Goal: Task Accomplishment & Management: Manage account settings

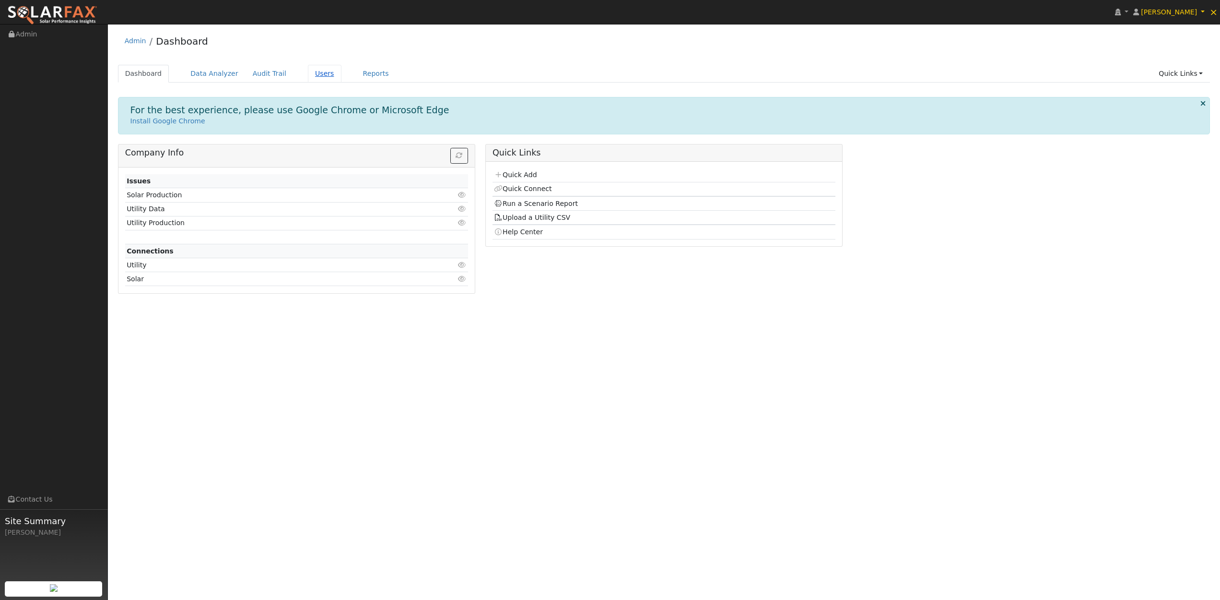
click at [322, 75] on link "Users" at bounding box center [325, 74] width 34 height 18
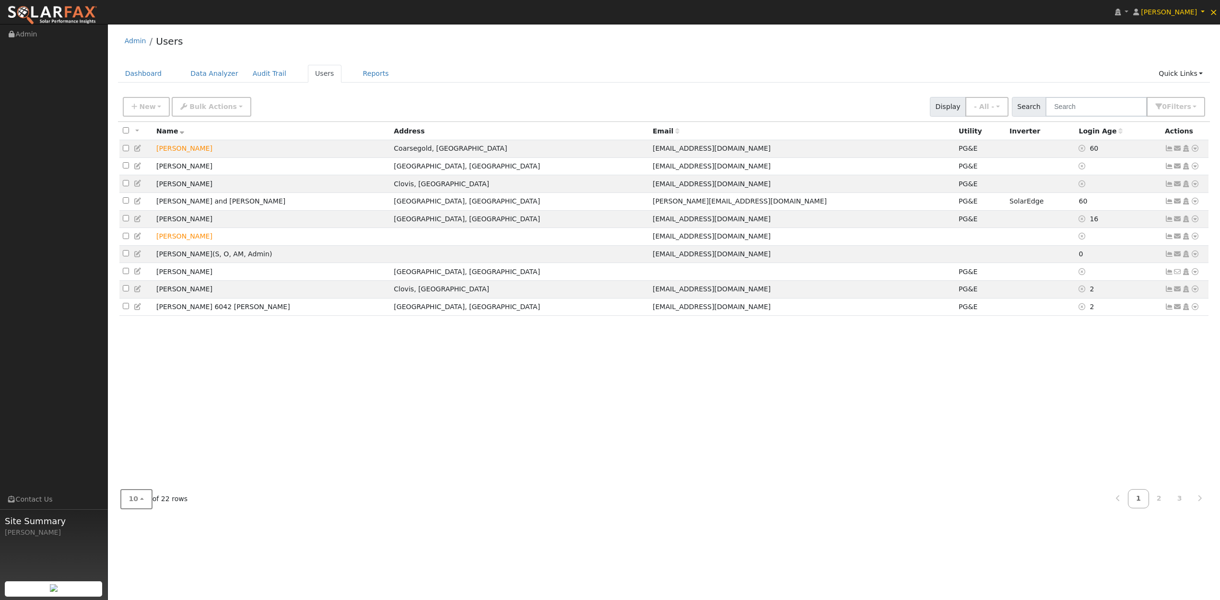
click at [145, 498] on button "10" at bounding box center [136, 499] width 32 height 20
click at [135, 453] on link "25" at bounding box center [154, 450] width 67 height 13
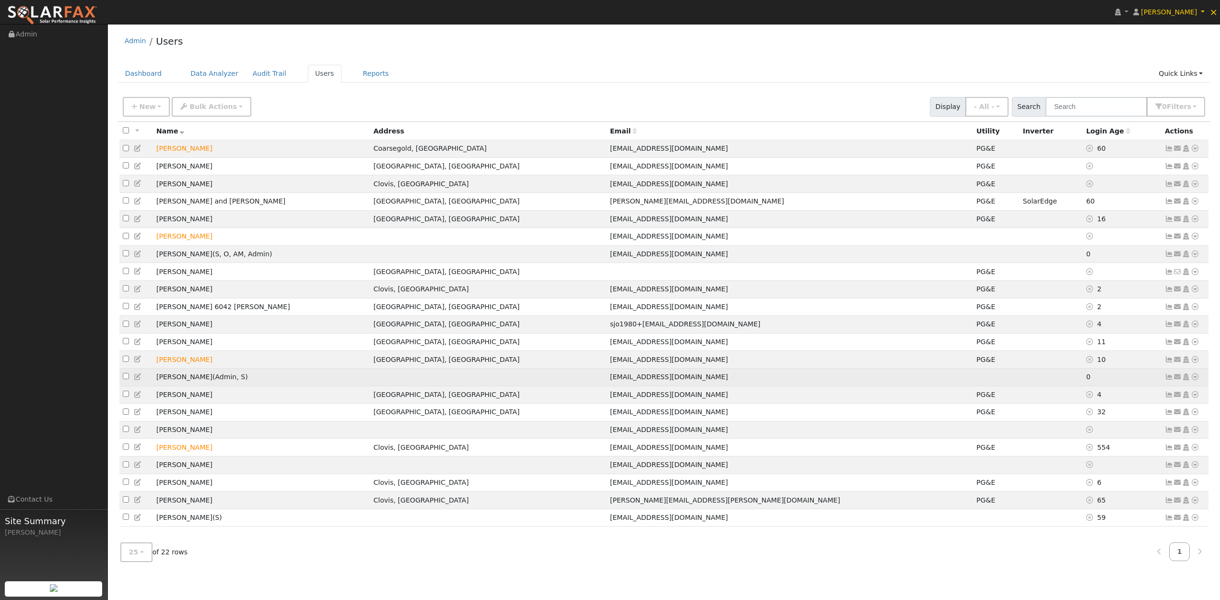
click at [1197, 380] on icon at bounding box center [1195, 376] width 9 height 7
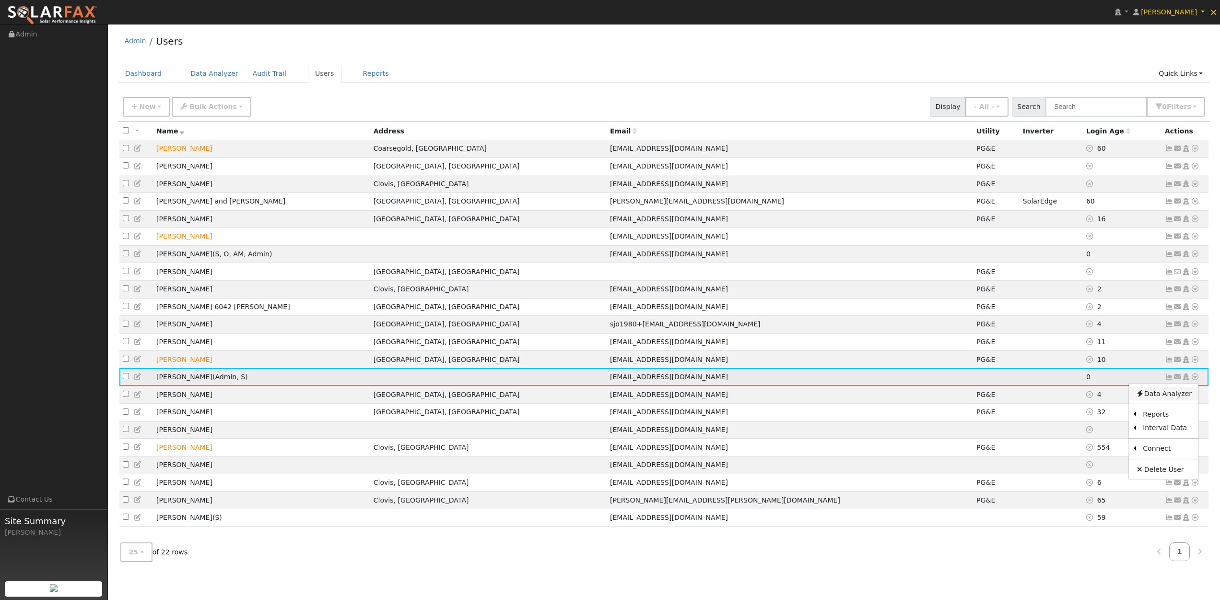
click at [1167, 400] on link "Data Analyzer" at bounding box center [1164, 393] width 70 height 13
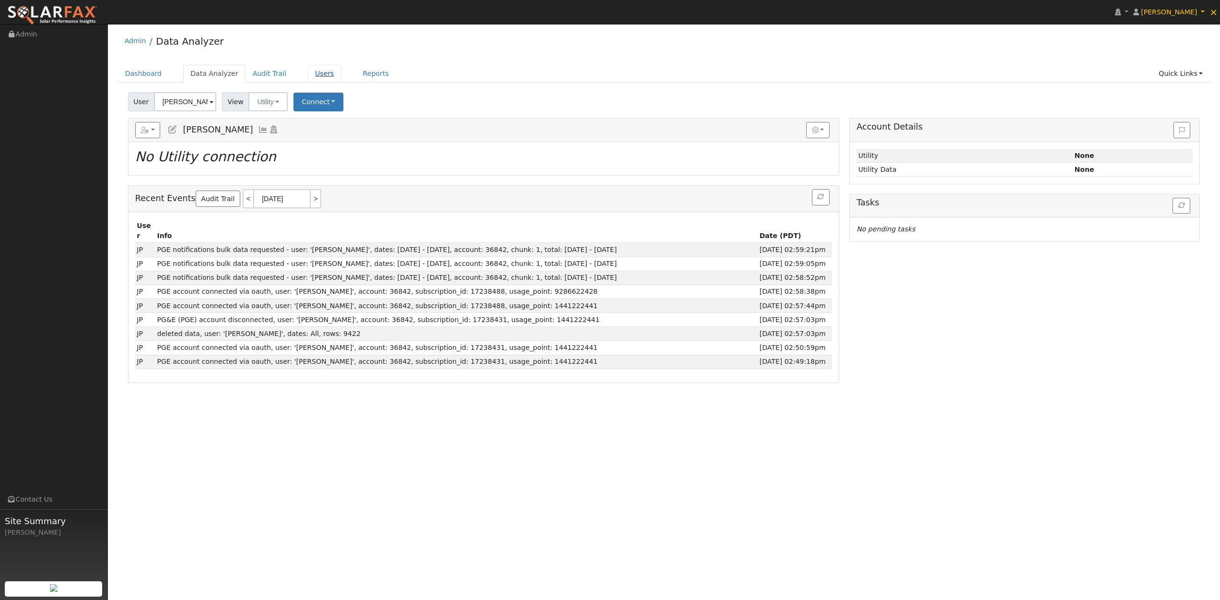
click at [316, 75] on link "Users" at bounding box center [325, 74] width 34 height 18
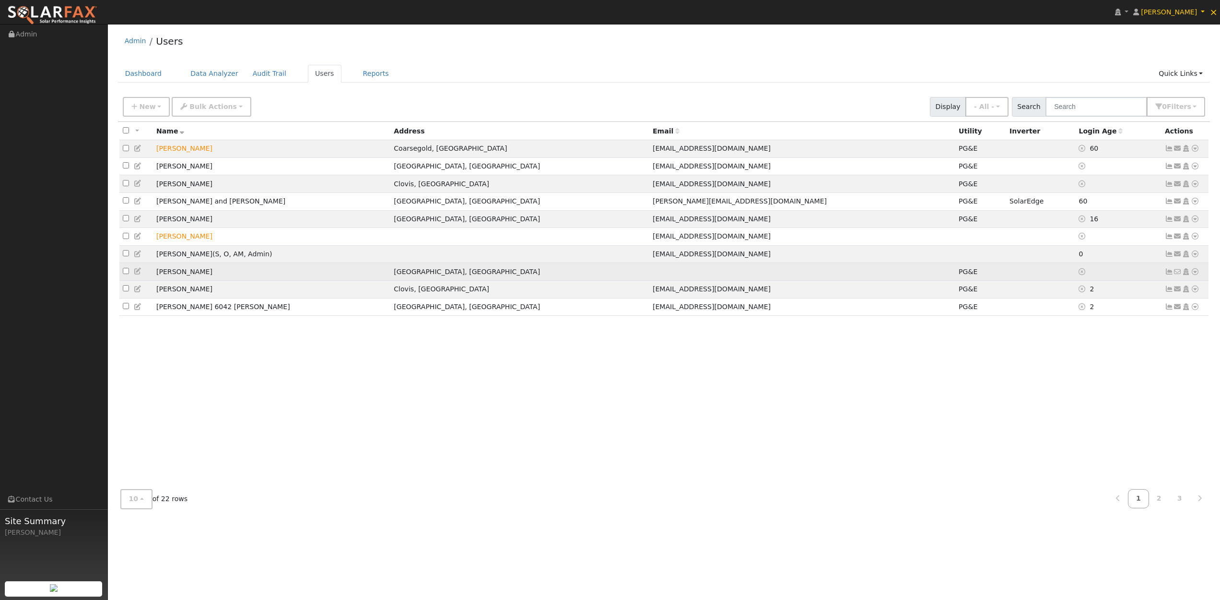
click at [1171, 275] on icon at bounding box center [1169, 271] width 9 height 7
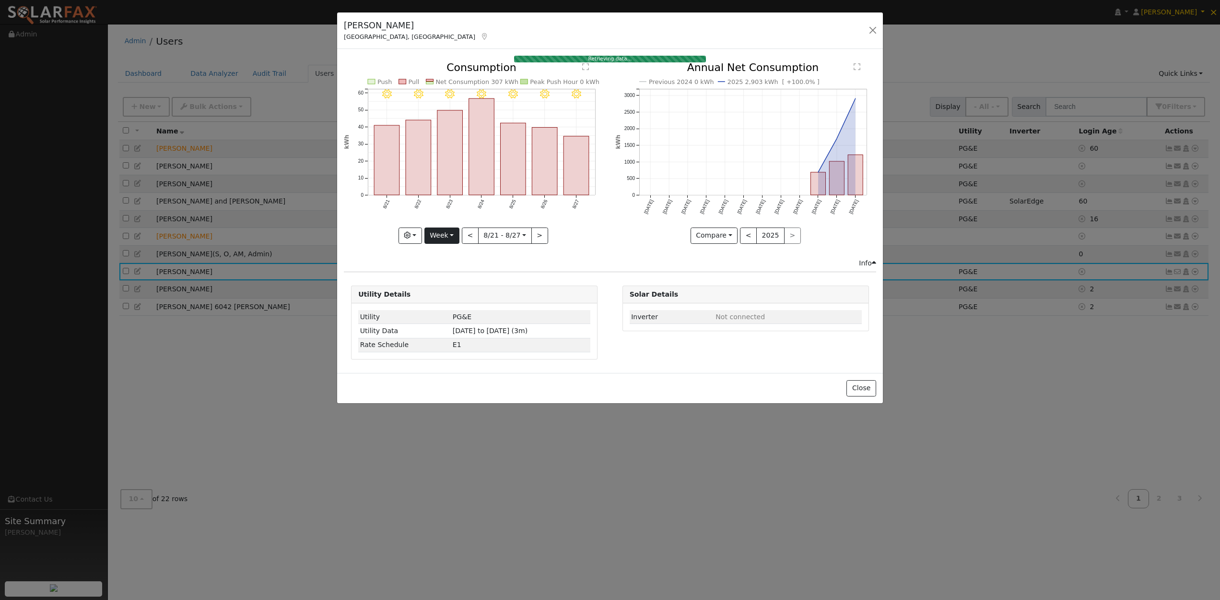
click at [455, 236] on button "Week" at bounding box center [441, 235] width 35 height 16
click at [447, 280] on link "Month" at bounding box center [458, 281] width 67 height 13
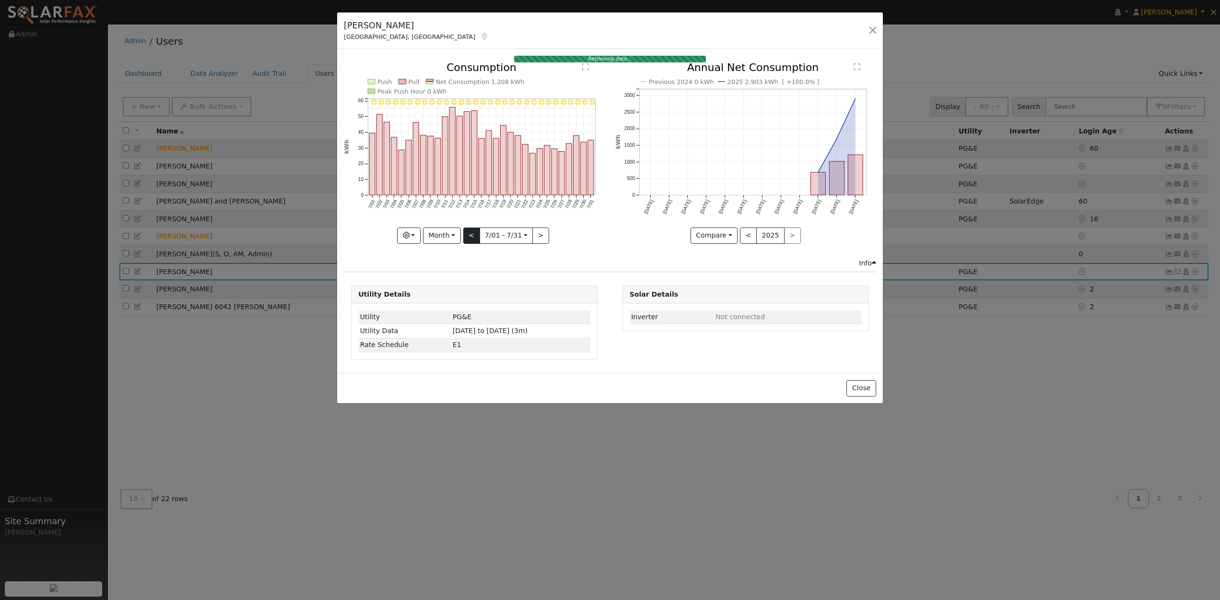
click at [472, 237] on button "<" at bounding box center [471, 235] width 17 height 16
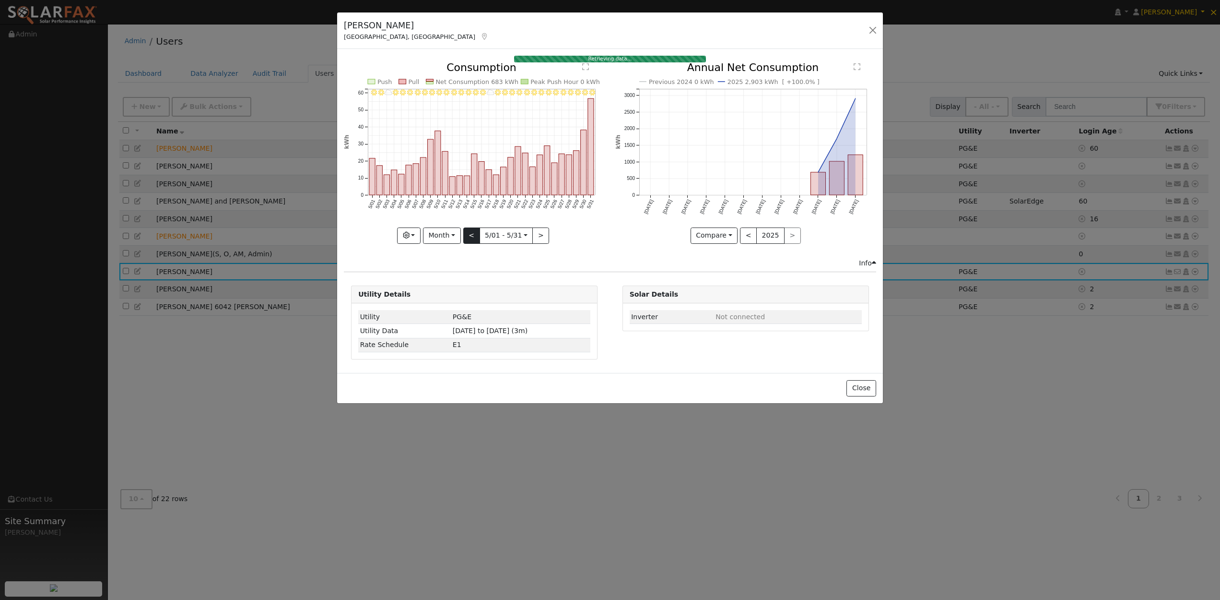
click at [472, 237] on button "<" at bounding box center [471, 235] width 17 height 16
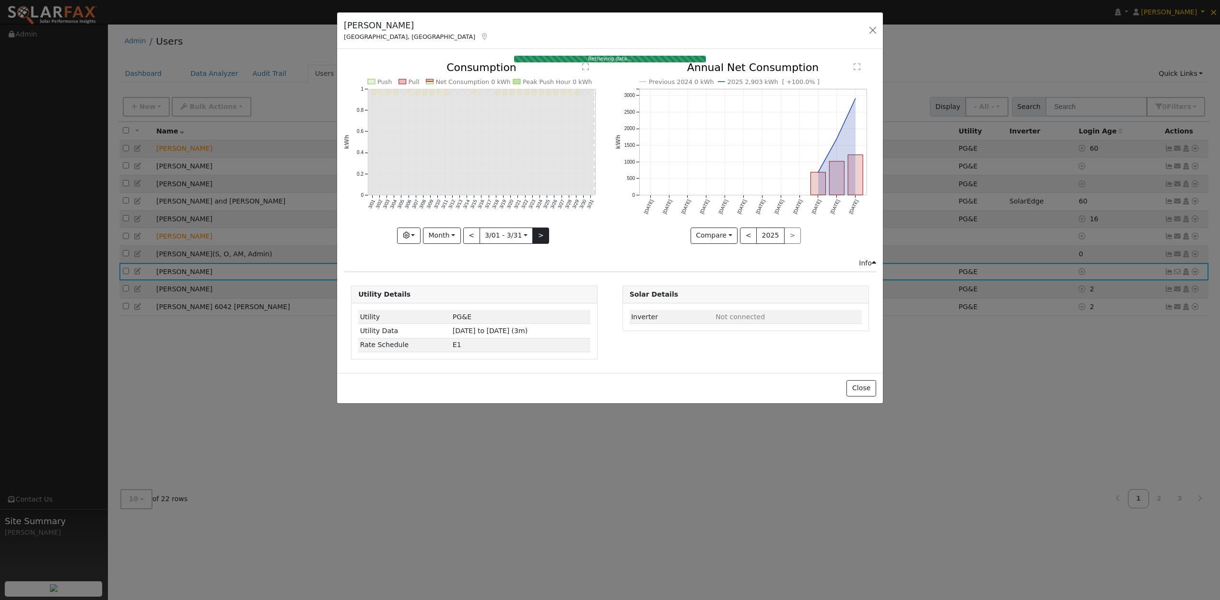
click at [537, 236] on button ">" at bounding box center [540, 235] width 17 height 16
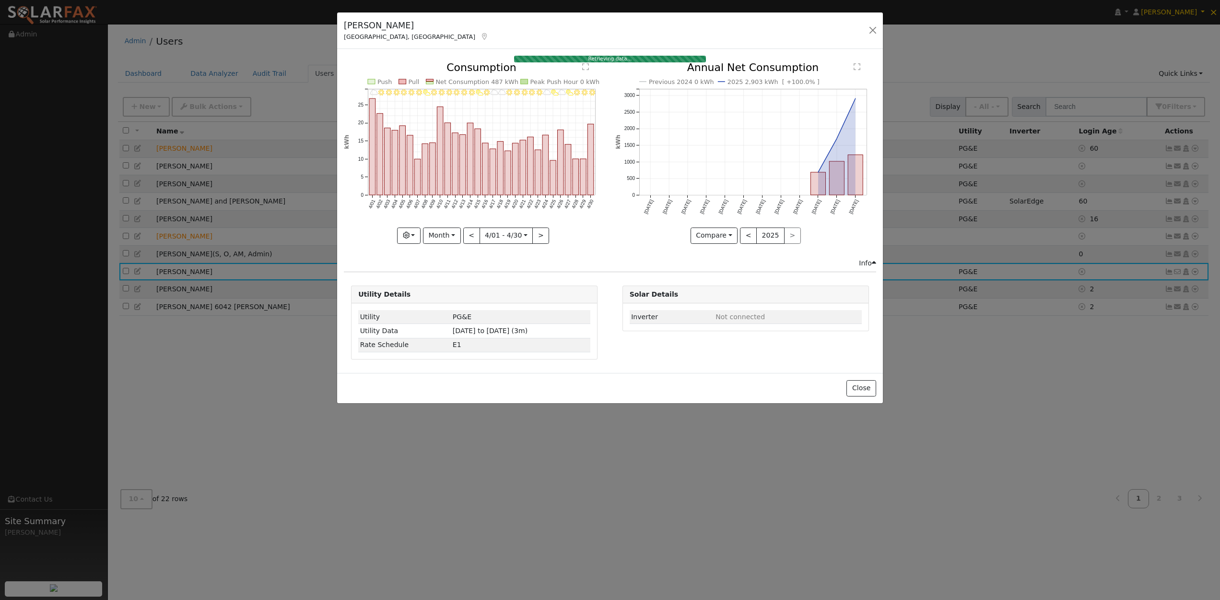
click at [538, 233] on button ">" at bounding box center [540, 235] width 17 height 16
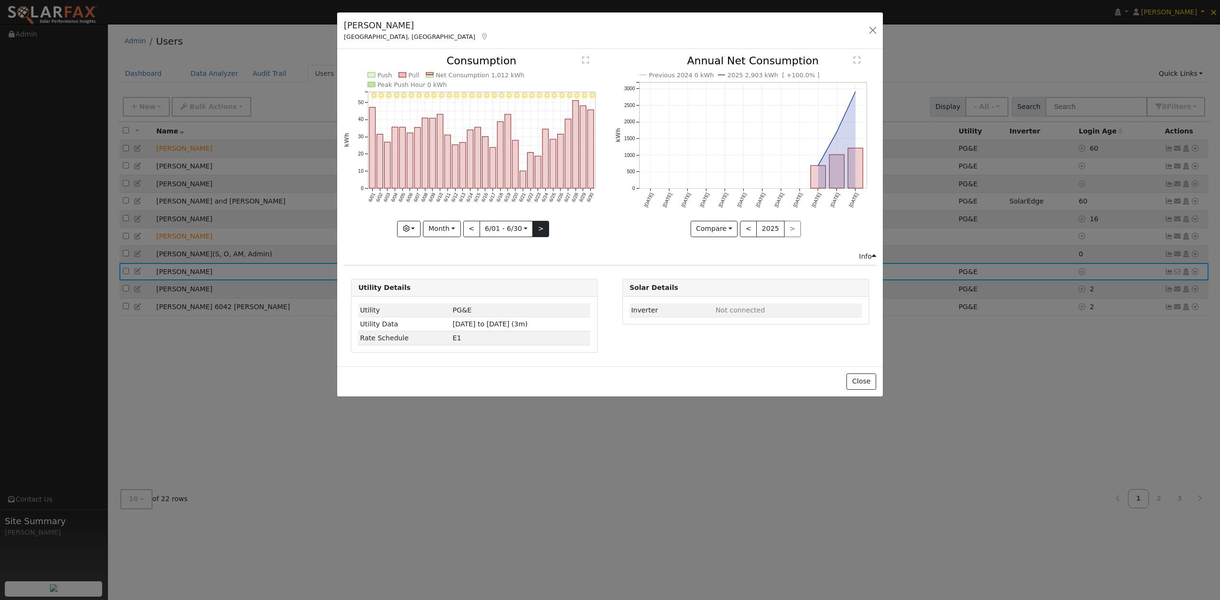
click at [541, 231] on button ">" at bounding box center [540, 229] width 17 height 16
click at [475, 230] on button "<" at bounding box center [471, 229] width 17 height 16
click at [474, 230] on button "<" at bounding box center [471, 229] width 17 height 16
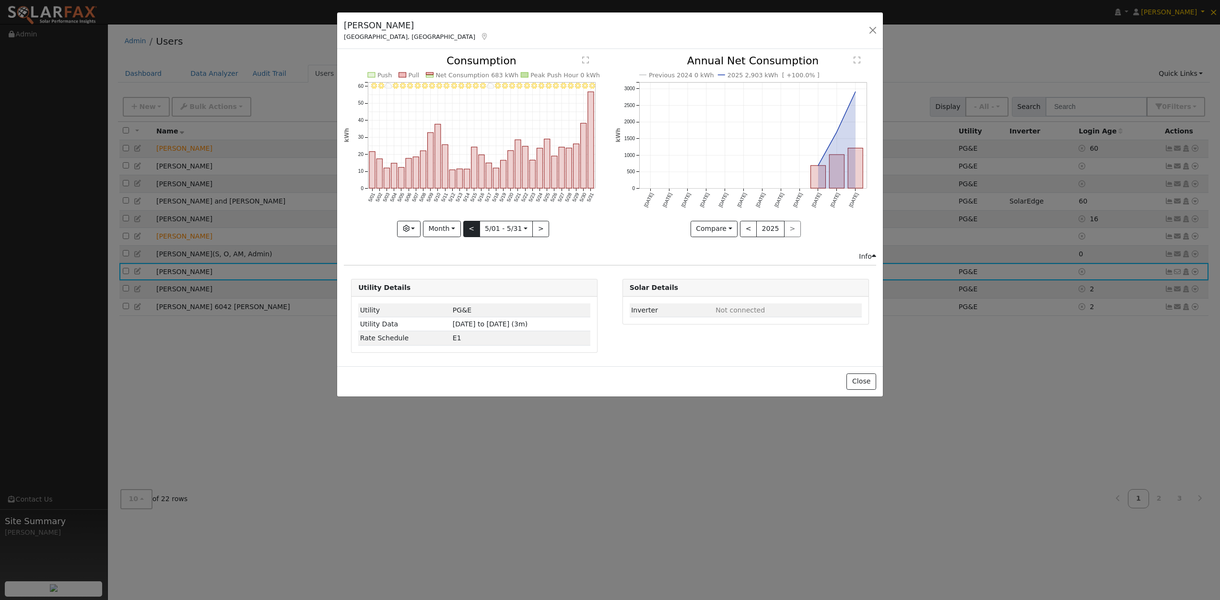
click at [474, 230] on button "<" at bounding box center [471, 229] width 17 height 16
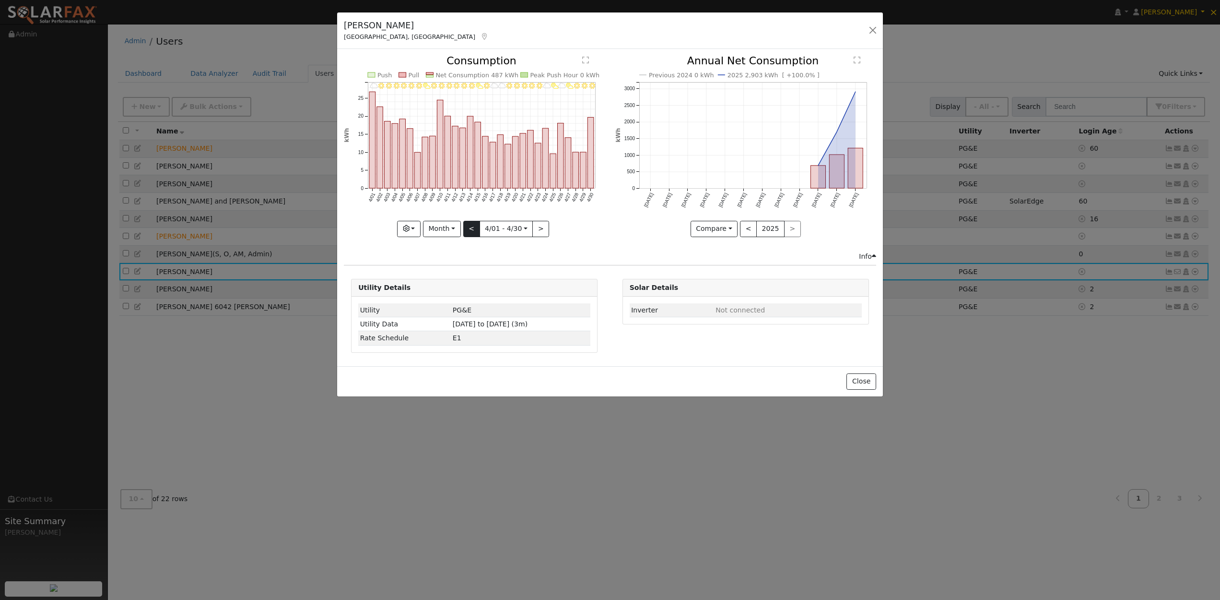
click at [474, 230] on button "<" at bounding box center [471, 229] width 17 height 16
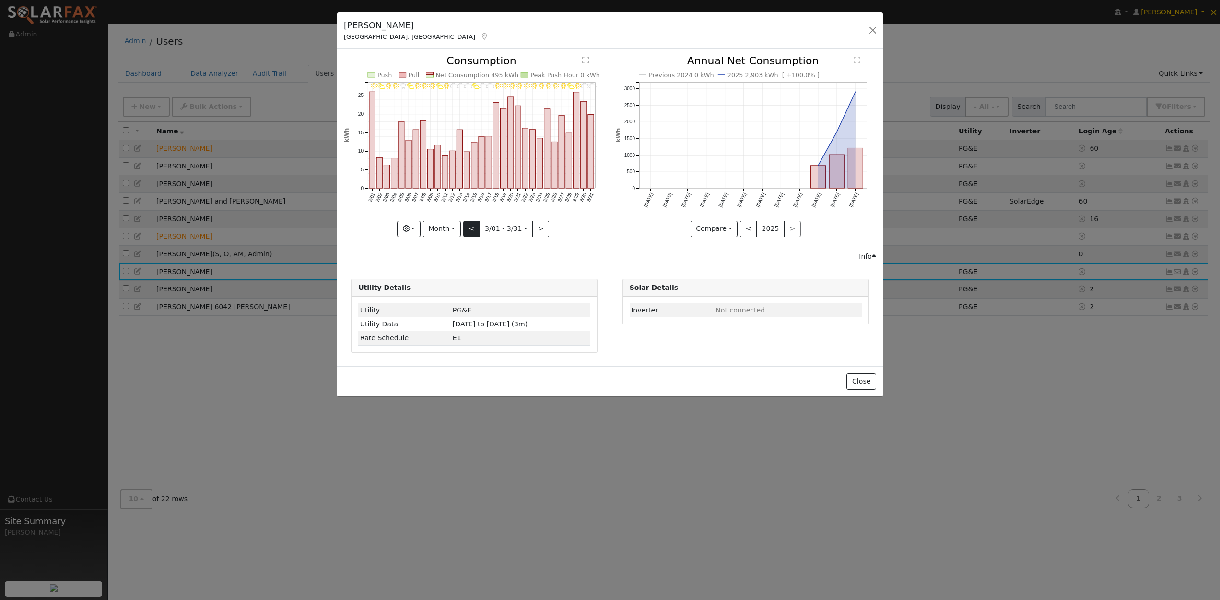
click at [474, 230] on button "<" at bounding box center [471, 229] width 17 height 16
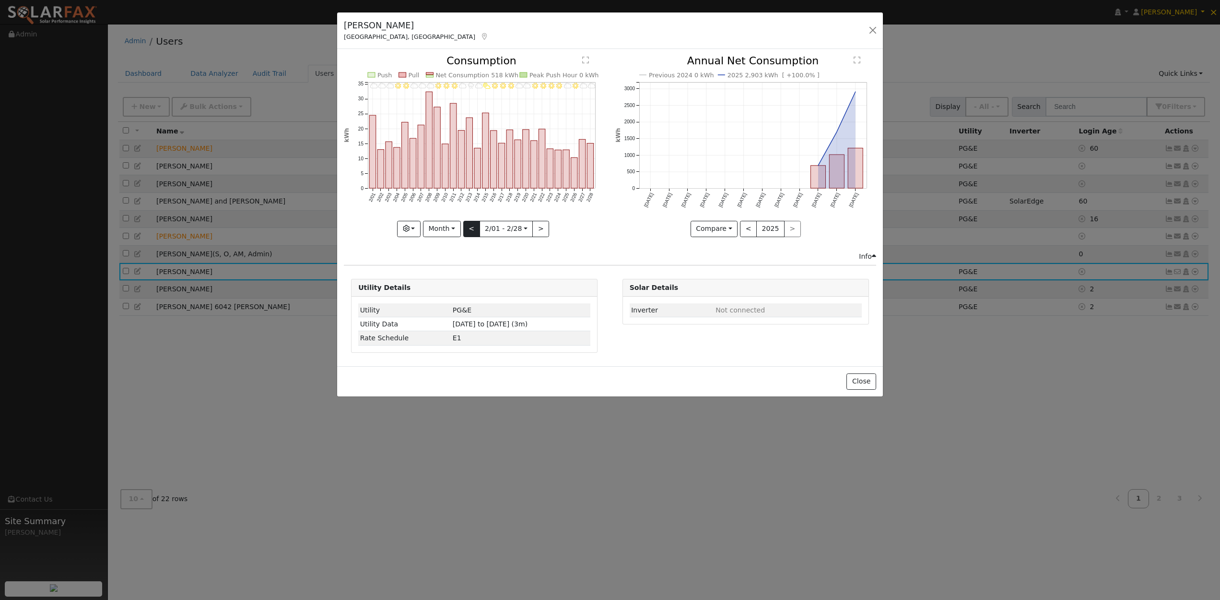
click at [474, 230] on button "<" at bounding box center [471, 229] width 17 height 16
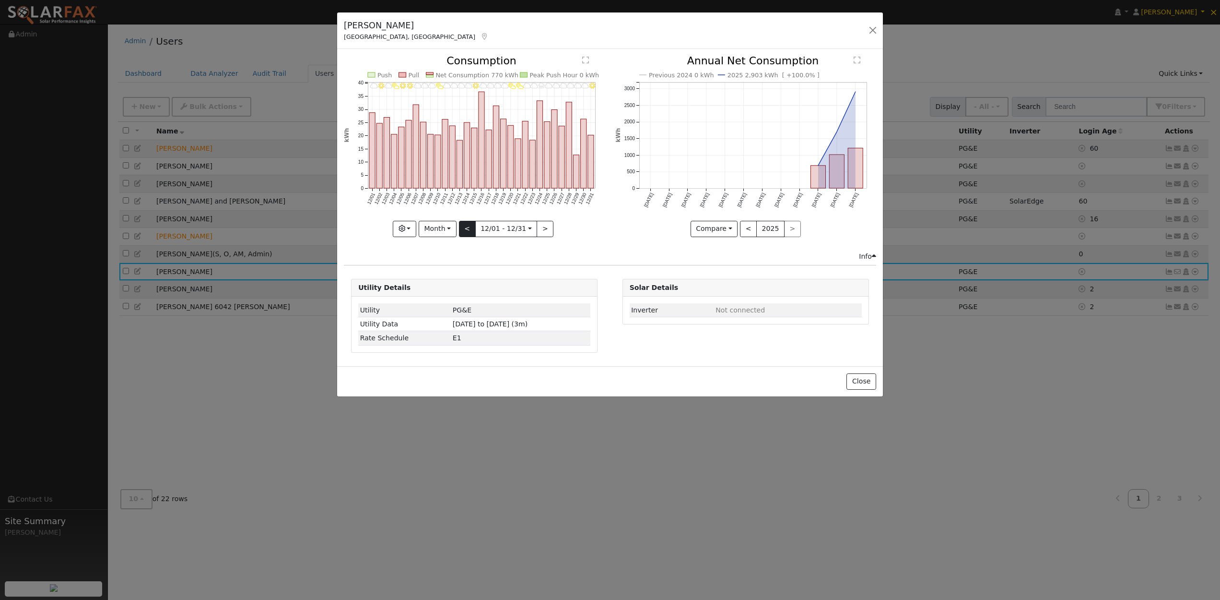
click at [474, 230] on button "<" at bounding box center [467, 229] width 17 height 16
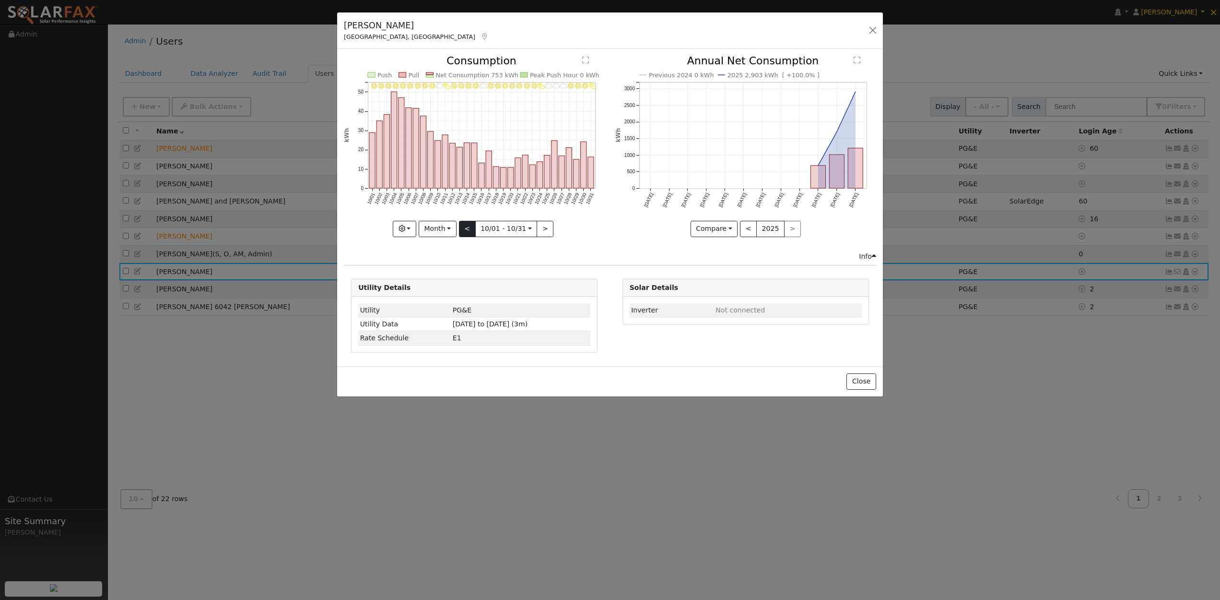
click at [474, 230] on button "<" at bounding box center [467, 229] width 17 height 16
click at [474, 230] on button "<" at bounding box center [471, 229] width 17 height 16
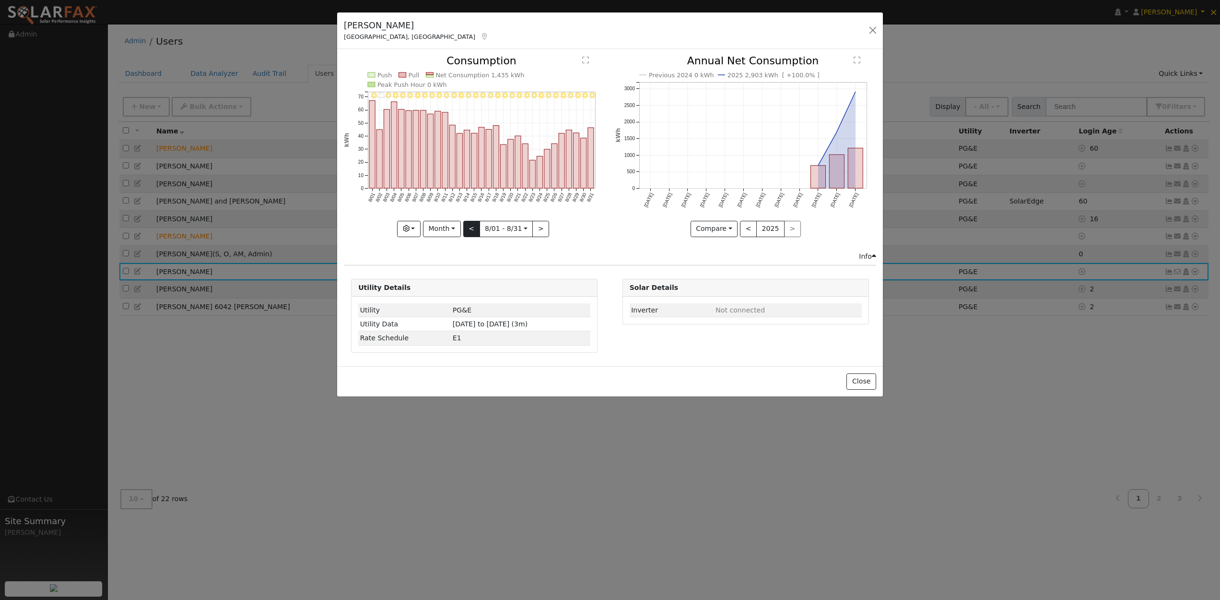
click at [474, 230] on button "<" at bounding box center [471, 229] width 17 height 16
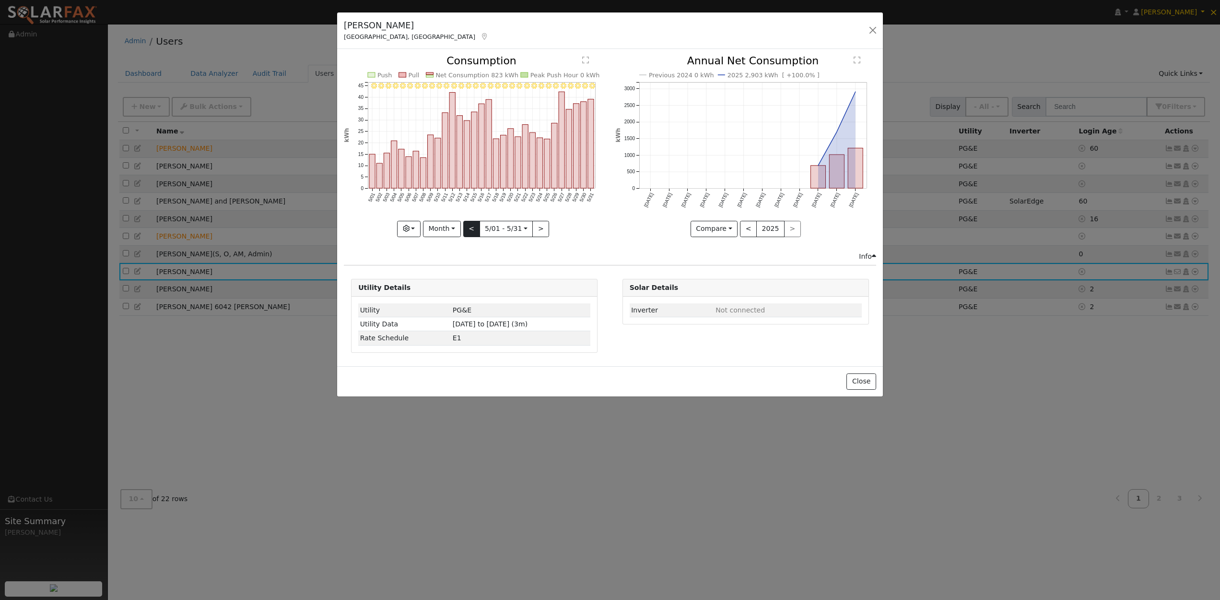
click at [474, 230] on button "<" at bounding box center [471, 229] width 17 height 16
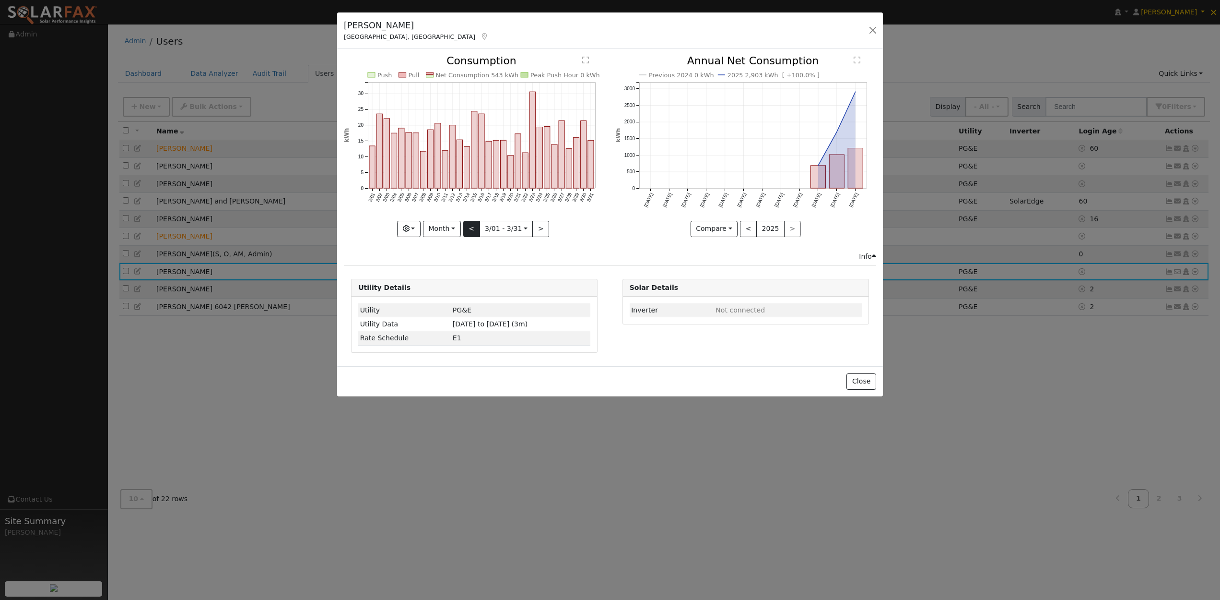
click at [474, 230] on button "<" at bounding box center [471, 229] width 17 height 16
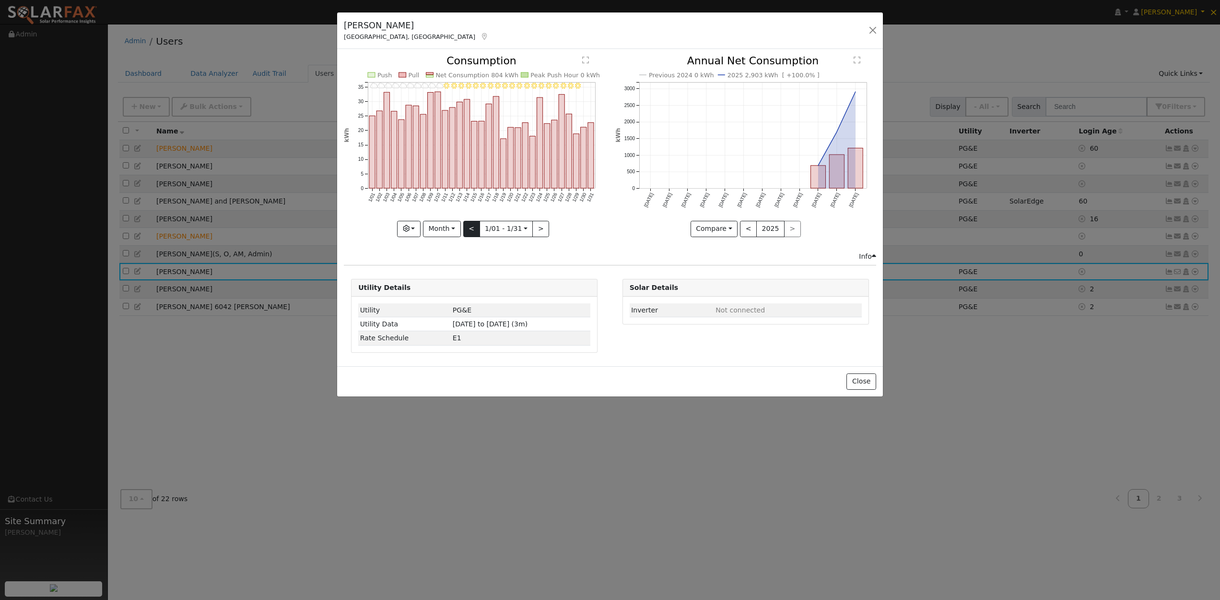
click at [474, 230] on button "<" at bounding box center [471, 229] width 17 height 16
click at [474, 230] on button "<" at bounding box center [467, 229] width 17 height 16
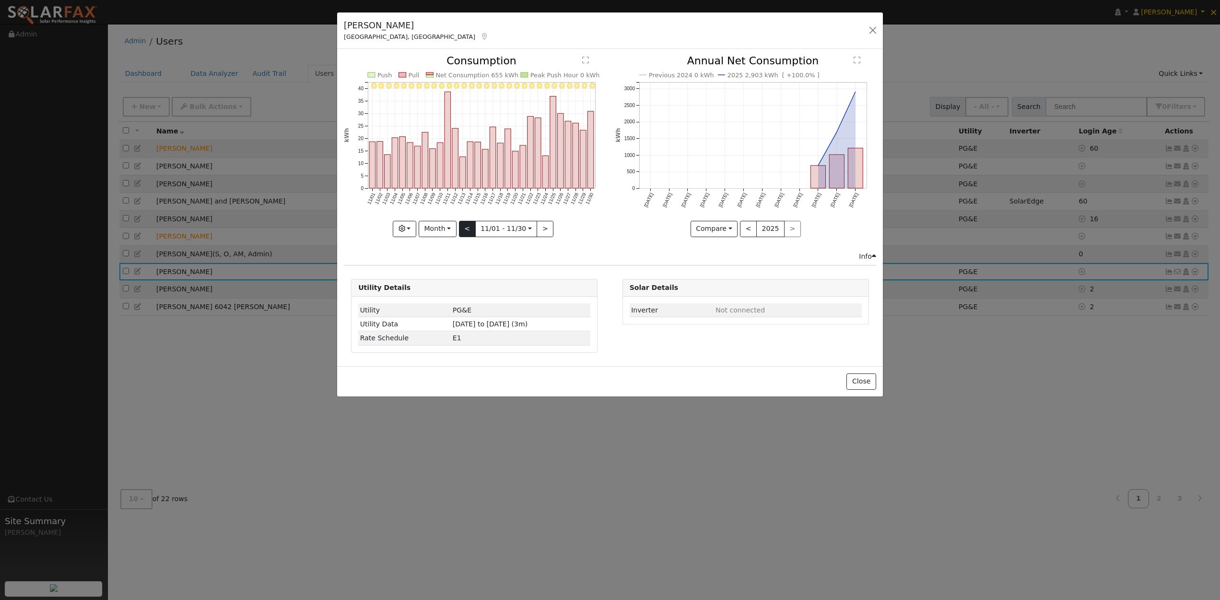
click at [474, 230] on button "<" at bounding box center [467, 229] width 17 height 16
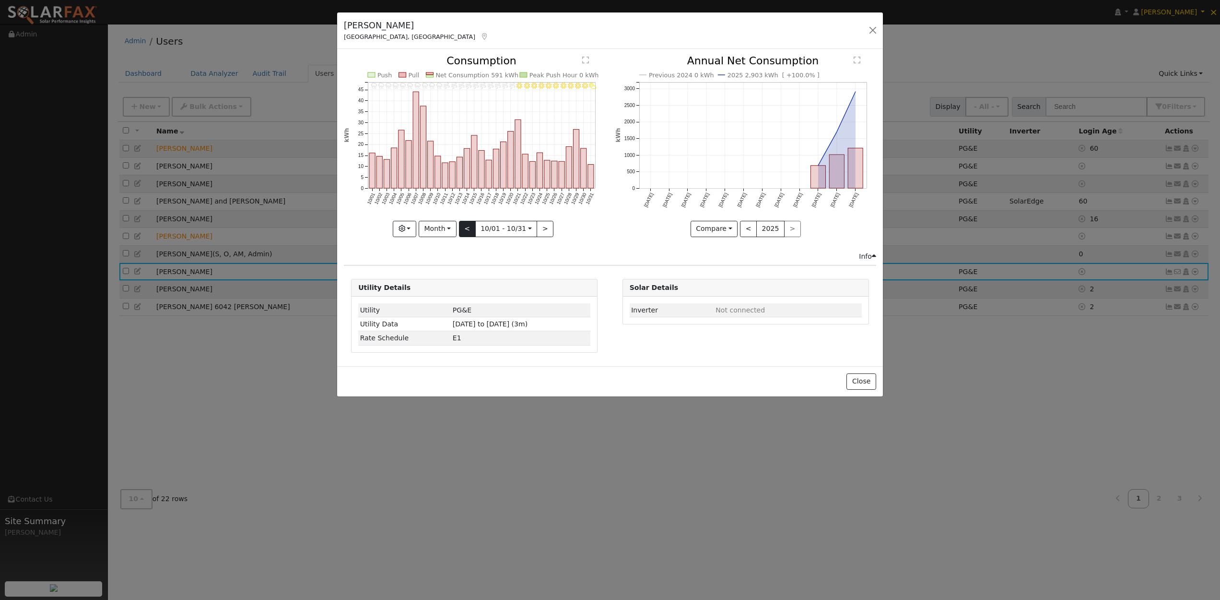
click at [474, 230] on button "<" at bounding box center [467, 229] width 17 height 16
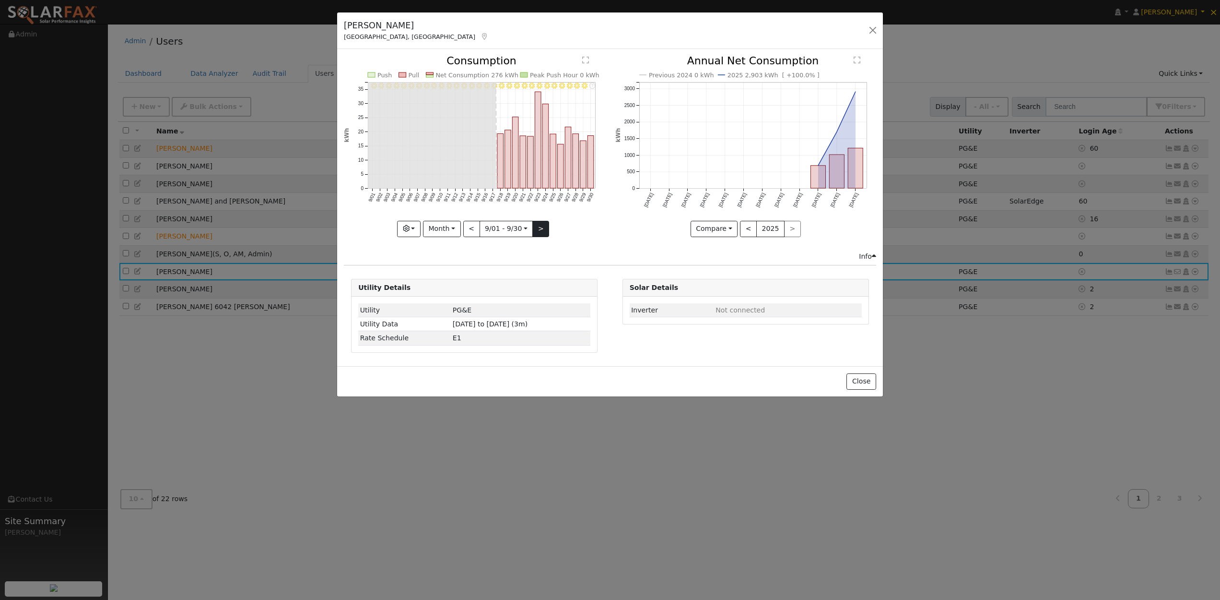
click at [538, 226] on button ">" at bounding box center [540, 229] width 17 height 16
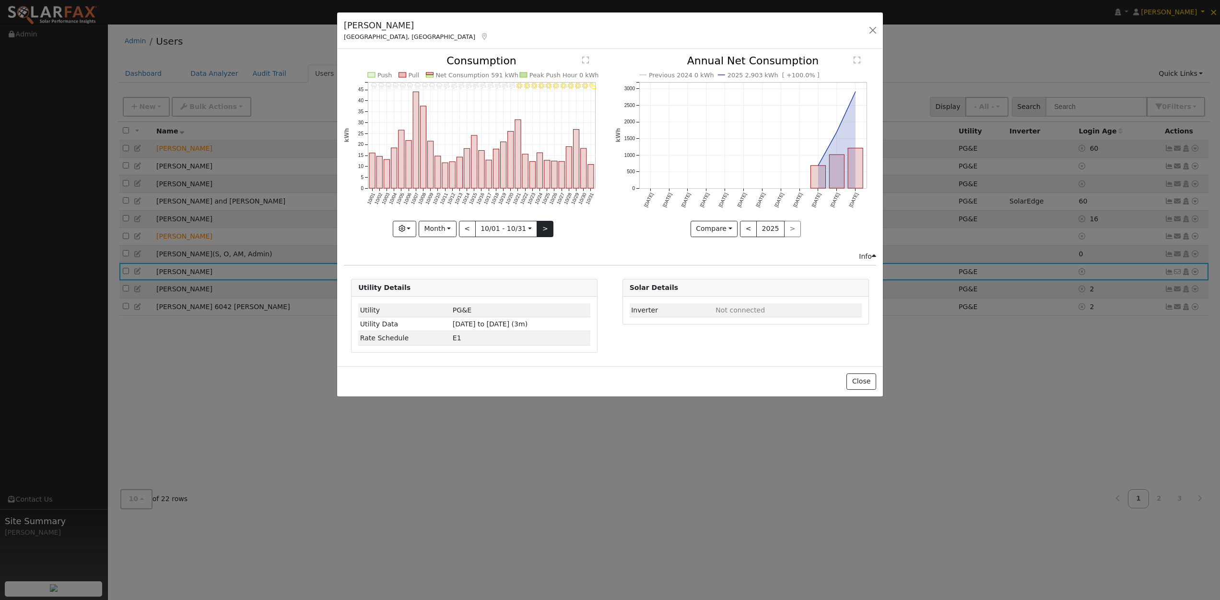
click at [538, 226] on button ">" at bounding box center [545, 229] width 17 height 16
type input "2023-11-01"
